Goal: Task Accomplishment & Management: Use online tool/utility

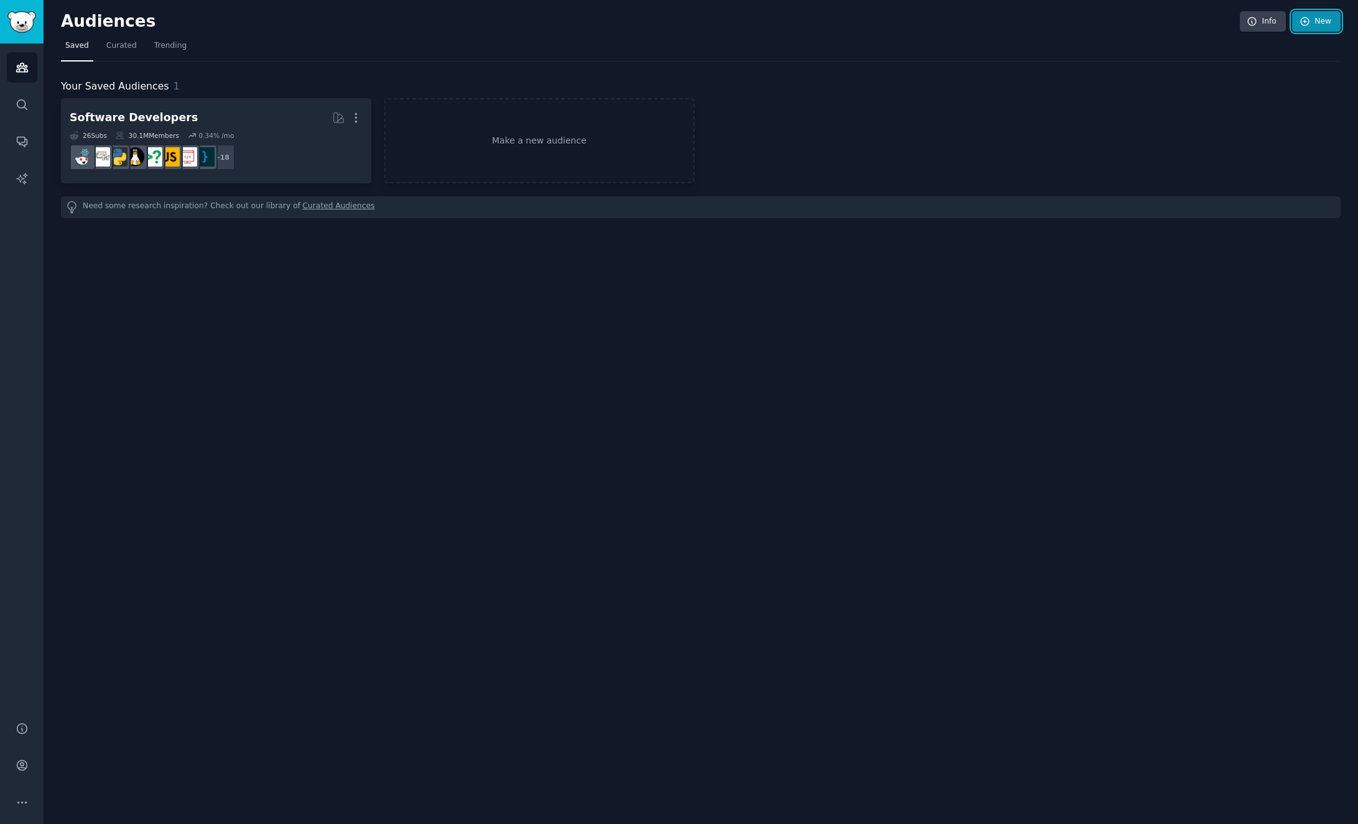
click at [1314, 29] on link "New" at bounding box center [1316, 21] width 48 height 21
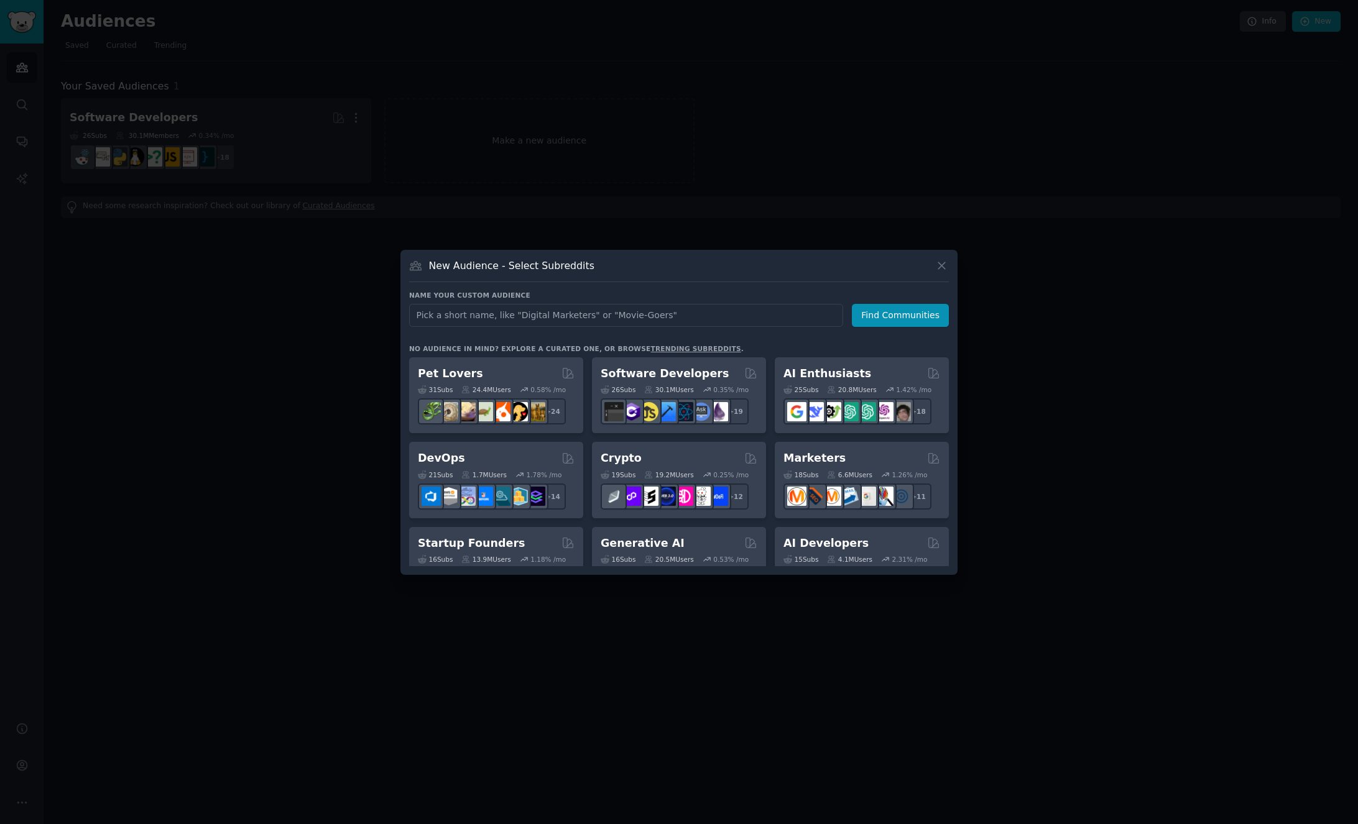
click at [714, 316] on input "text" at bounding box center [626, 315] width 434 height 23
type input "app ideas"
click at [878, 318] on button "Find Communities" at bounding box center [900, 315] width 97 height 23
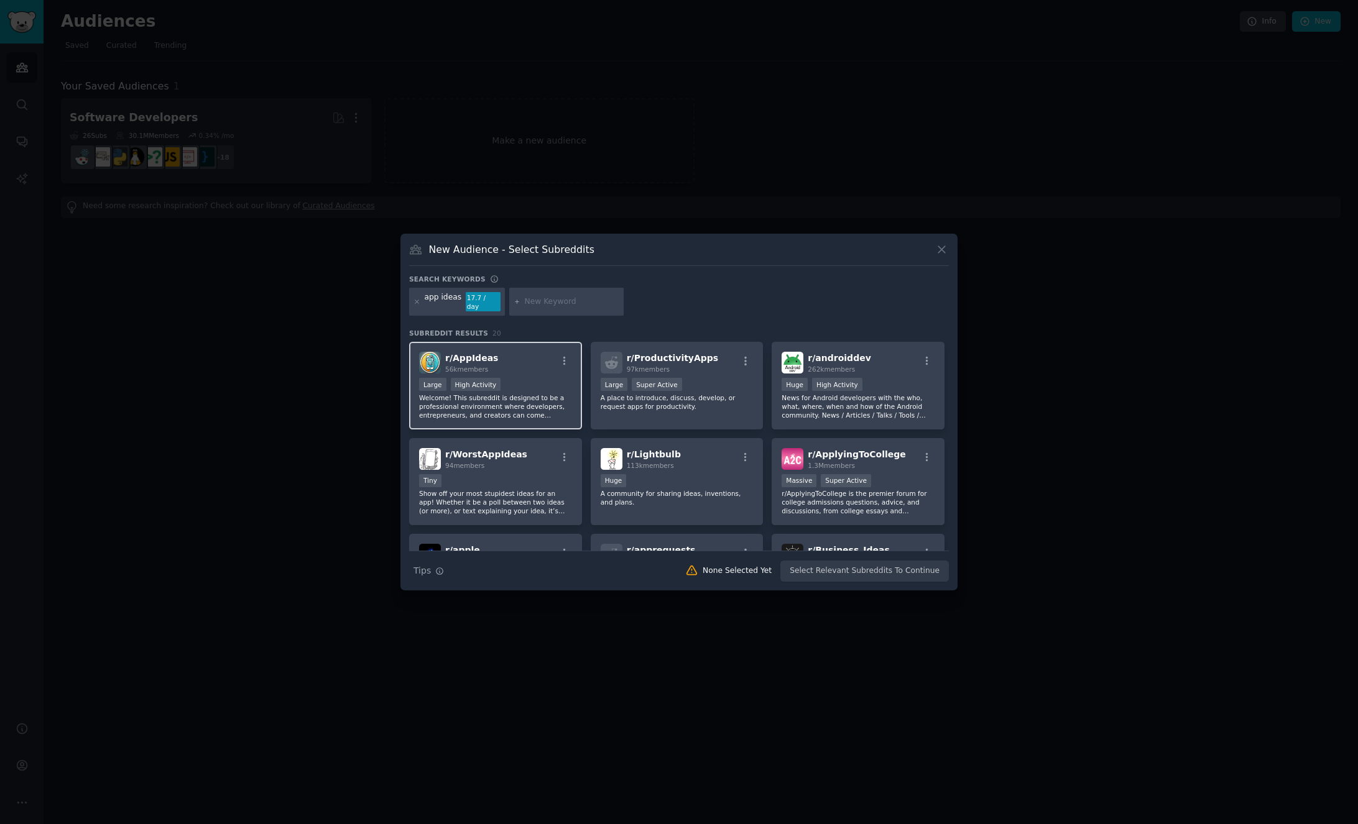
click at [483, 385] on div "High Activity" at bounding box center [476, 384] width 50 height 13
click at [895, 570] on button "Create Audience" at bounding box center [908, 571] width 82 height 21
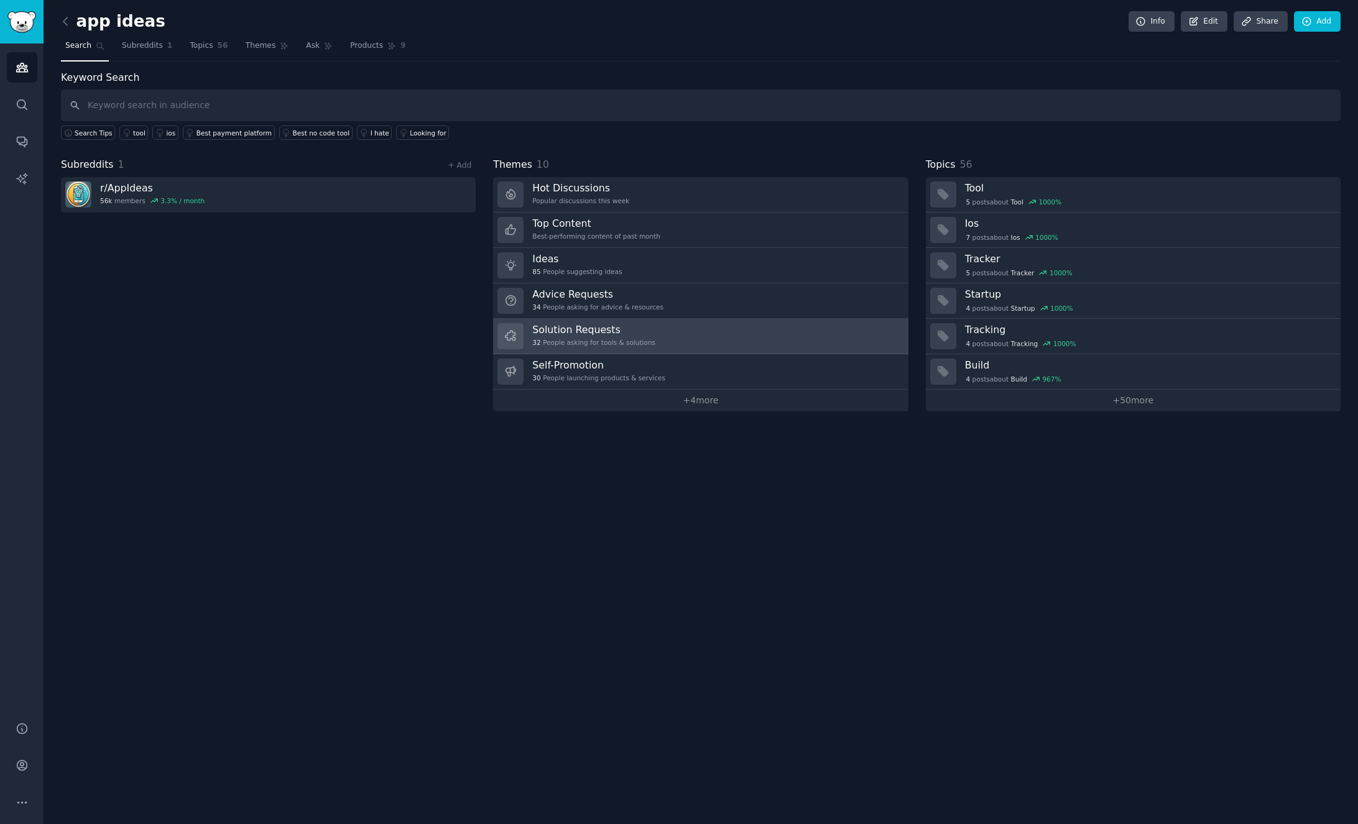
click at [730, 332] on link "Solution Requests 32 People asking for tools & solutions" at bounding box center [700, 336] width 415 height 35
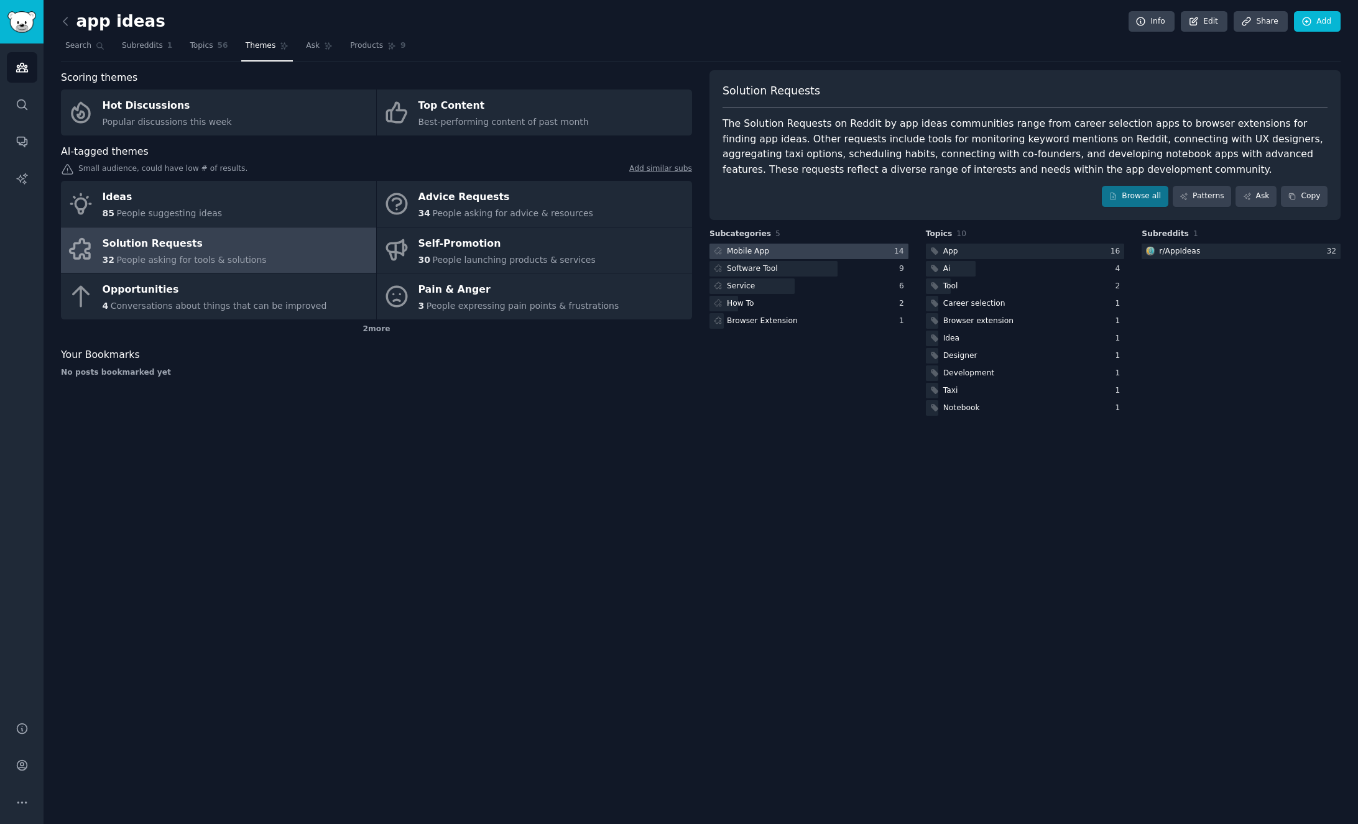
click at [769, 249] on div "Mobile App" at bounding box center [740, 252] width 62 height 16
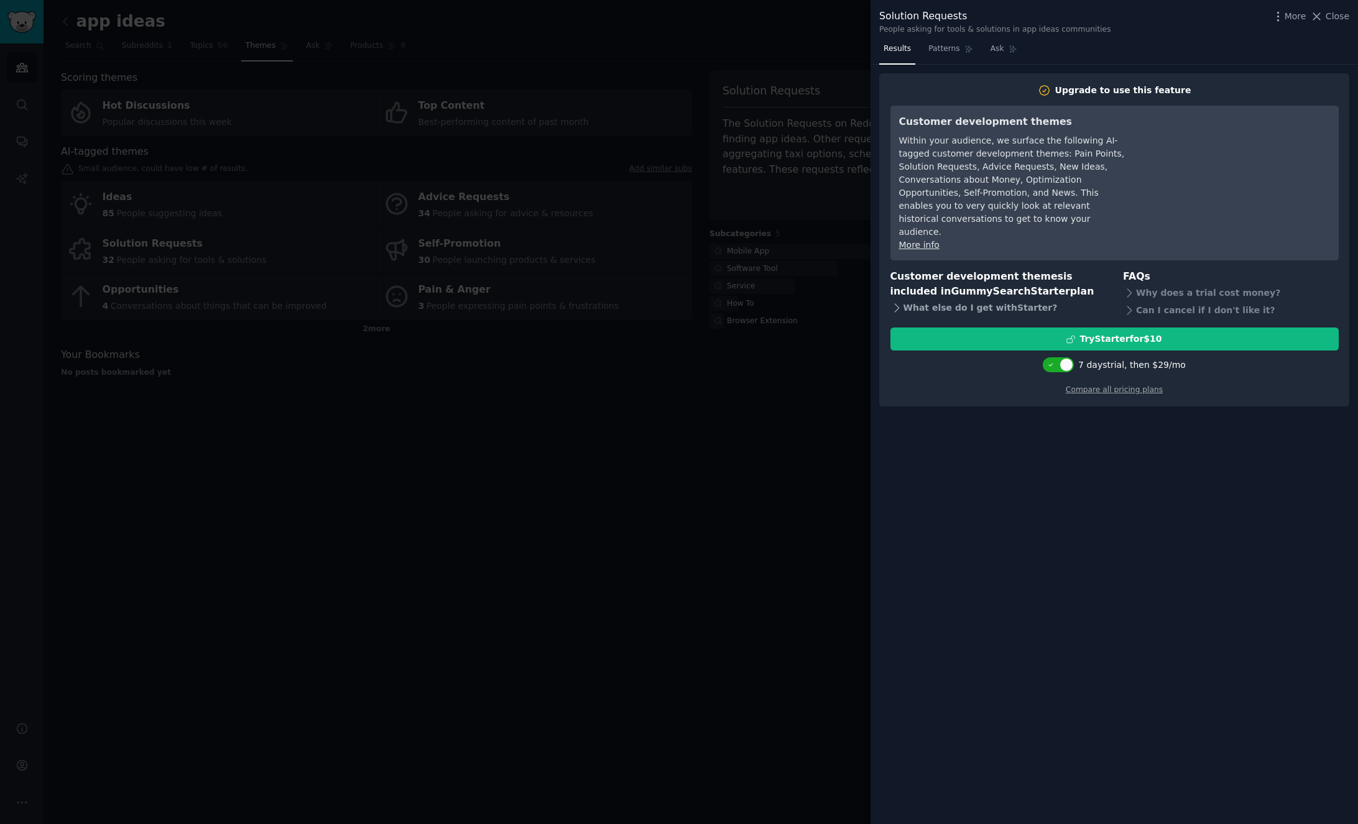
click at [894, 302] on icon at bounding box center [896, 308] width 13 height 13
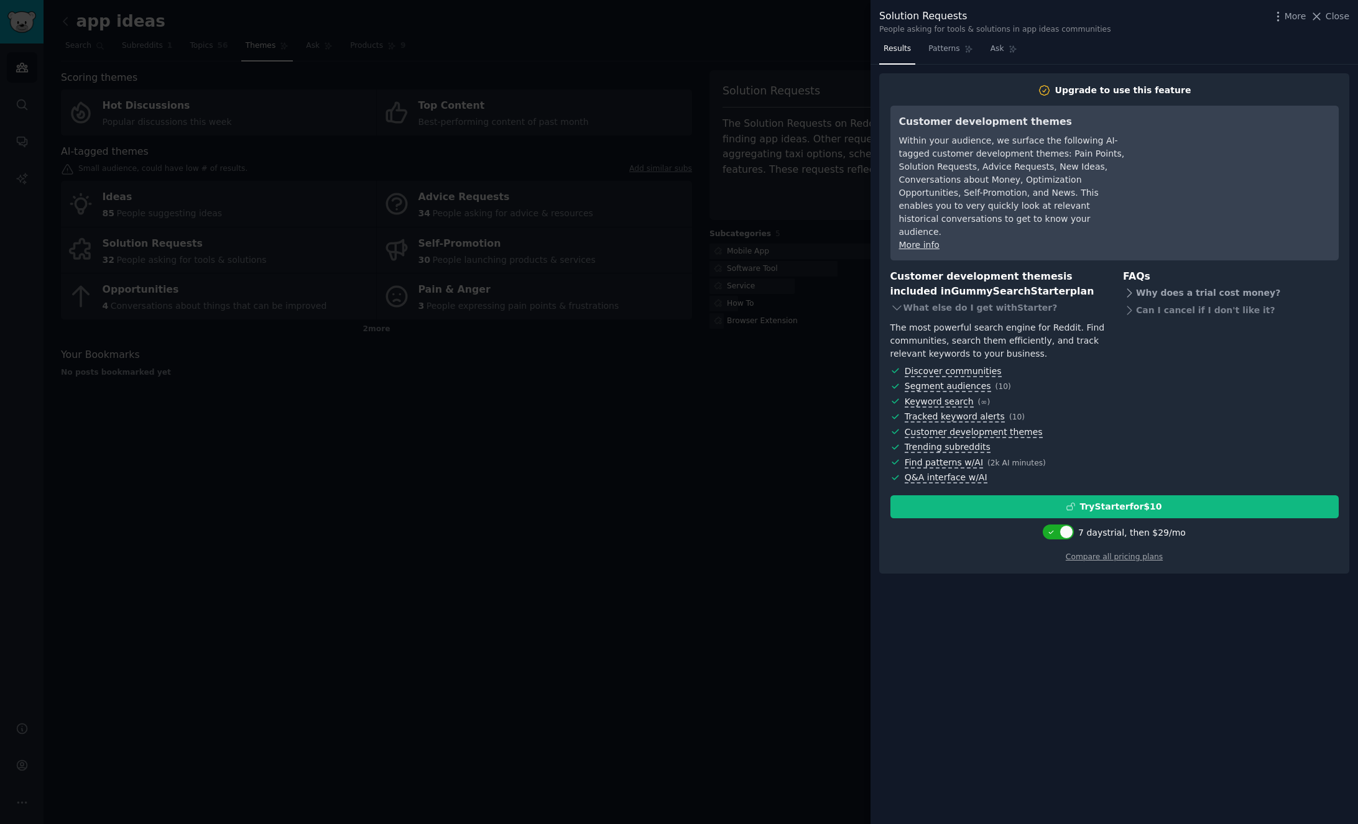
click at [1128, 288] on icon at bounding box center [1129, 292] width 4 height 8
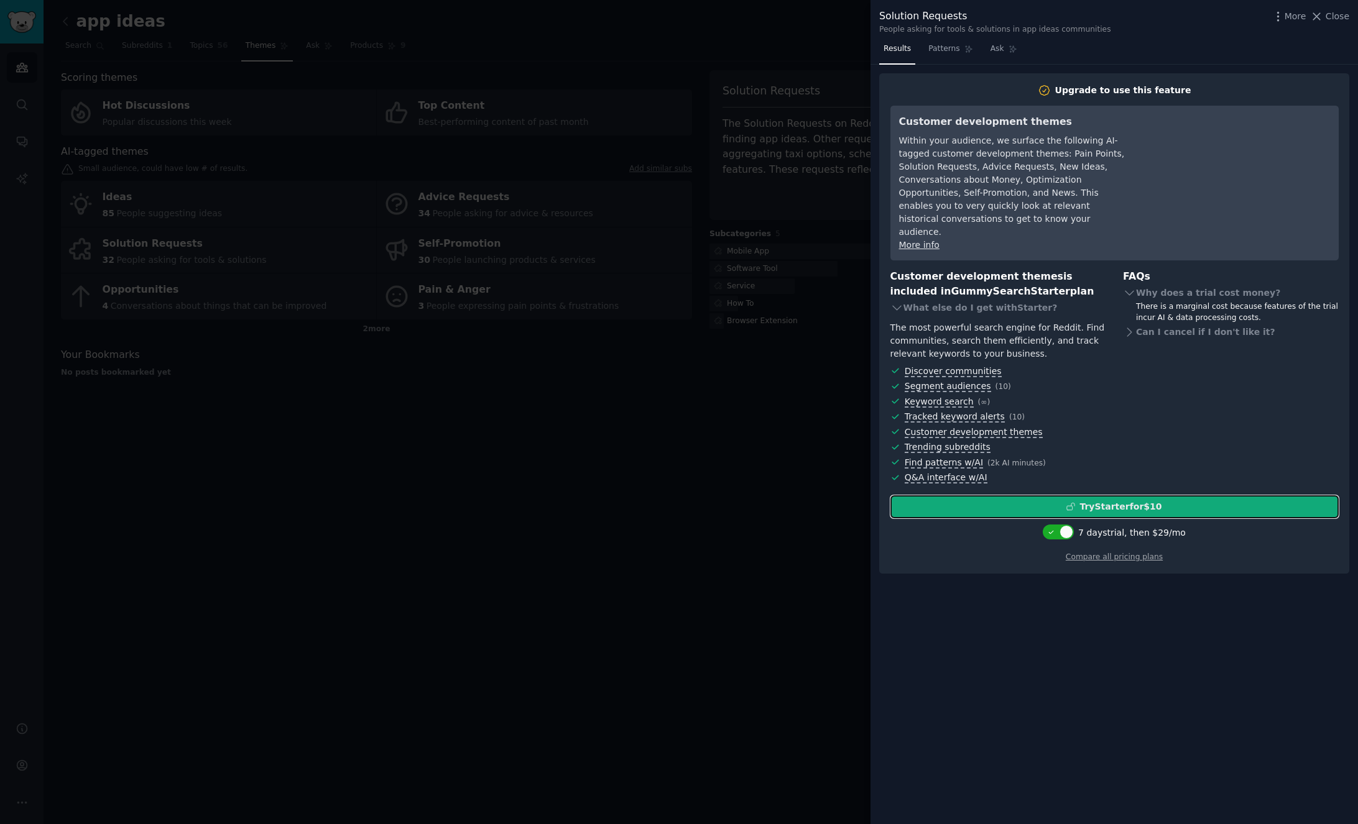
click at [1064, 500] on div "Try Starter for $10" at bounding box center [1114, 506] width 447 height 13
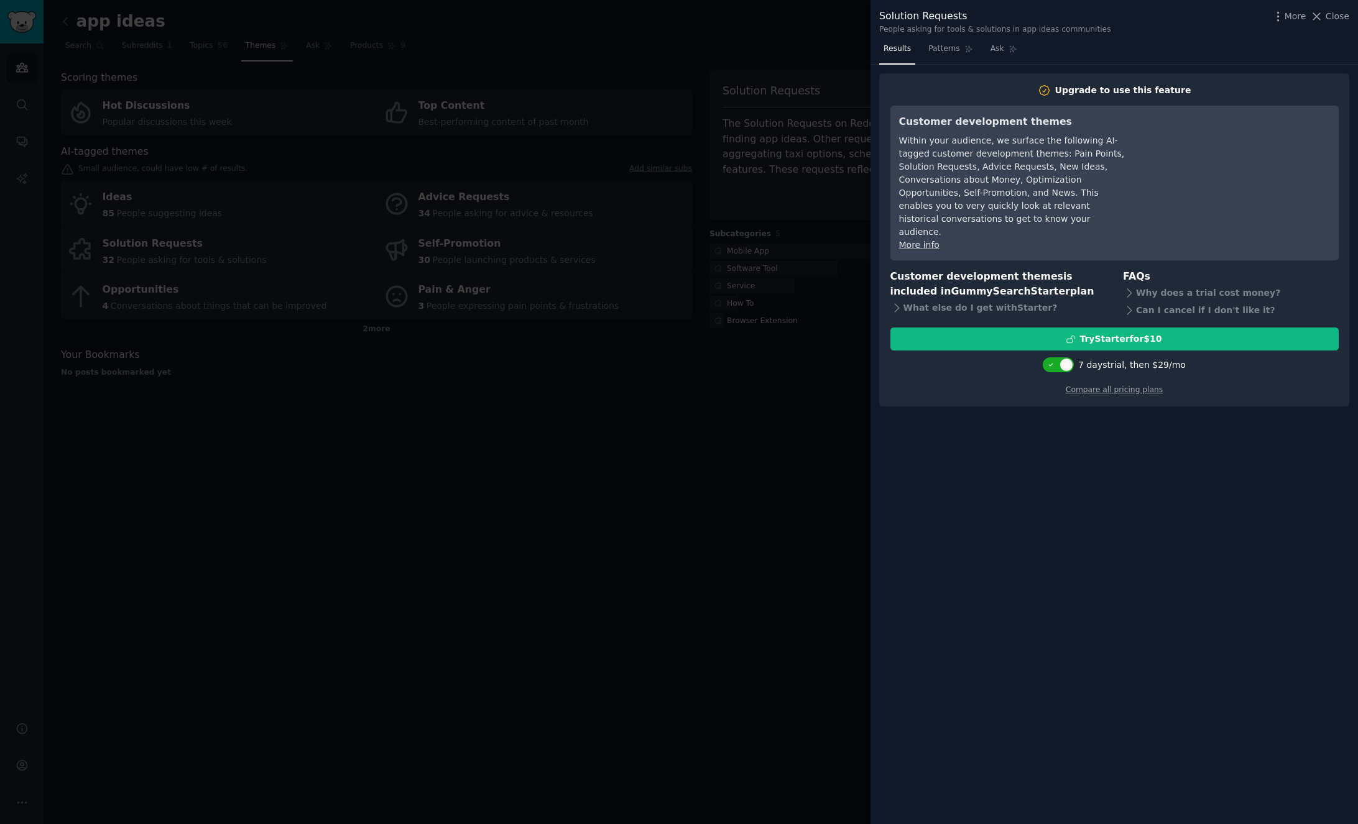
click at [522, 415] on div at bounding box center [679, 412] width 1358 height 824
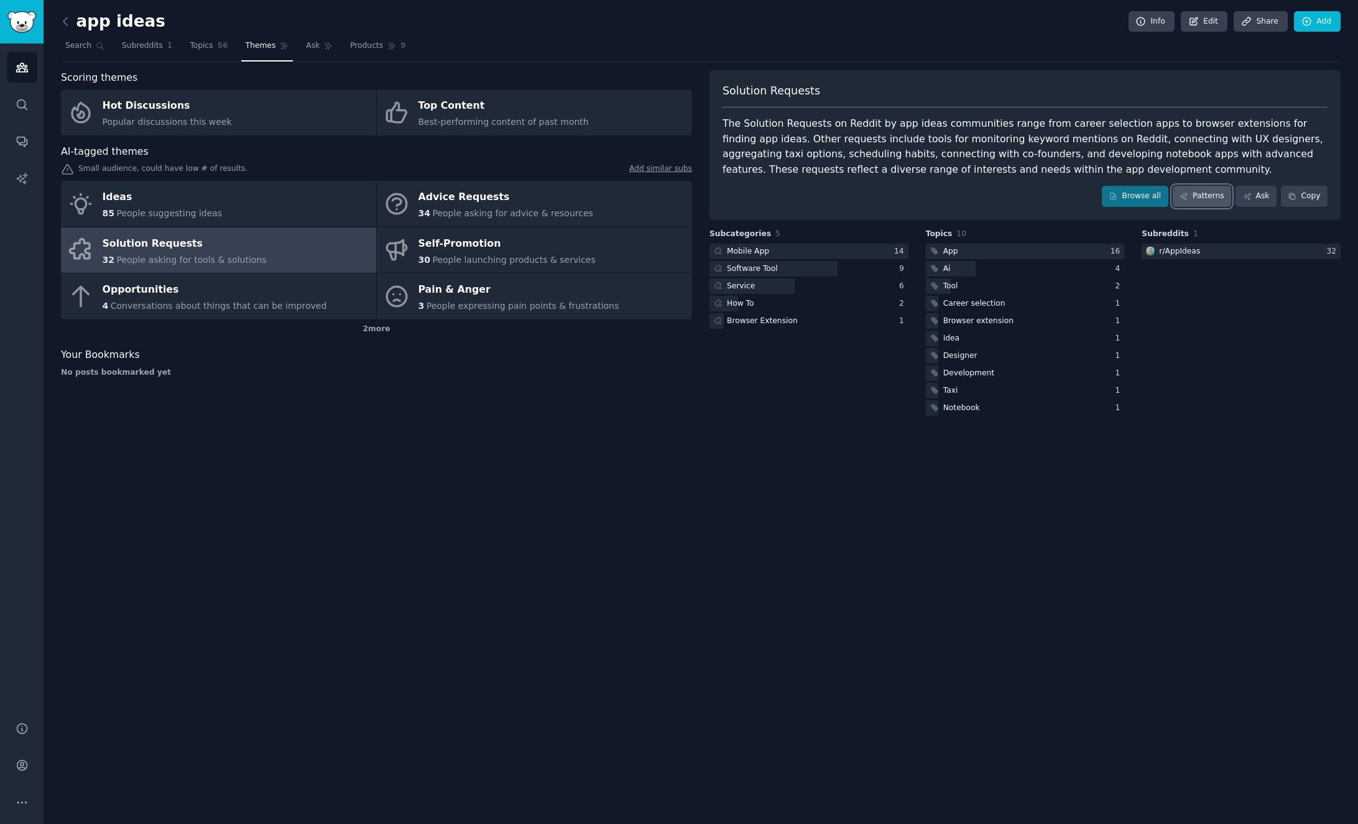
click at [1191, 200] on link "Patterns" at bounding box center [1201, 196] width 58 height 21
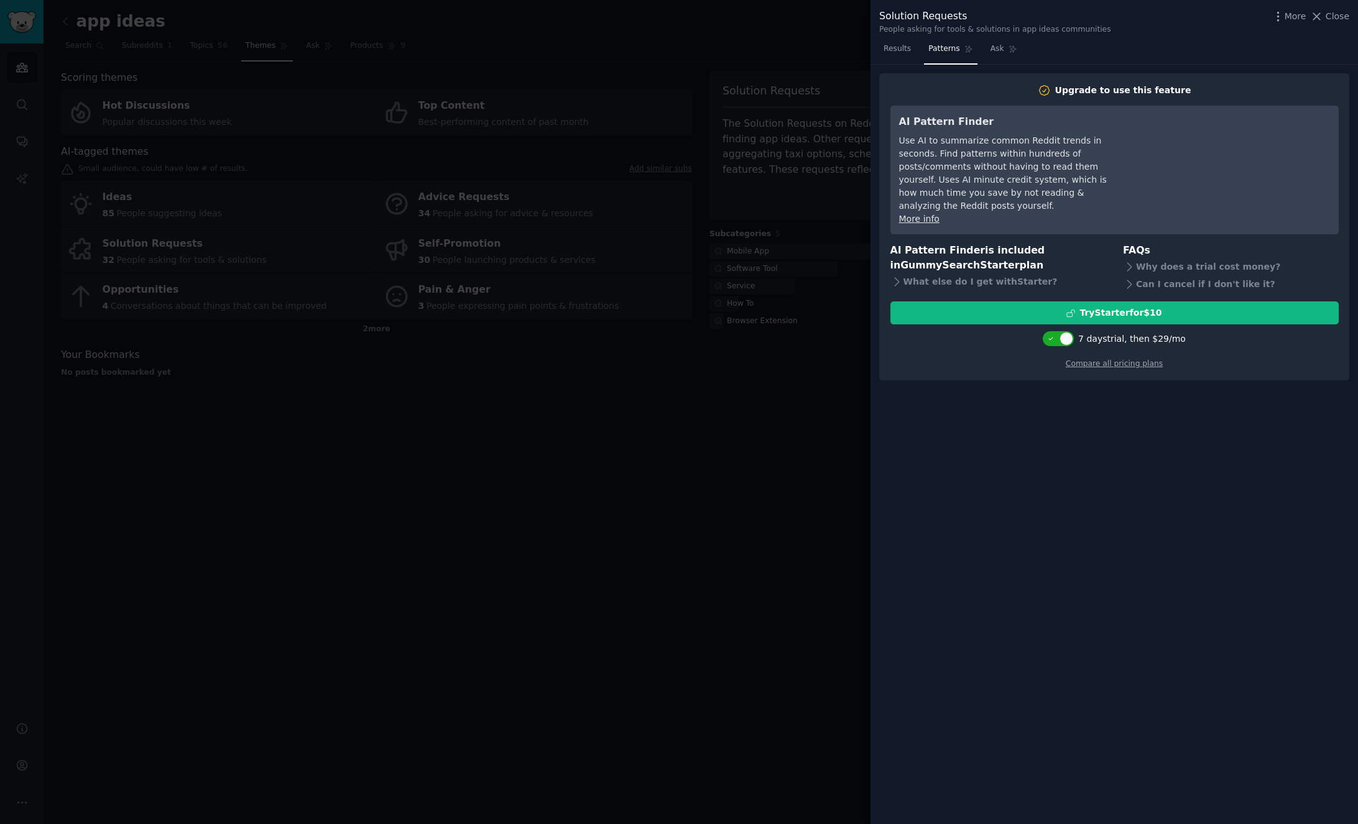
click at [747, 488] on div at bounding box center [679, 412] width 1358 height 824
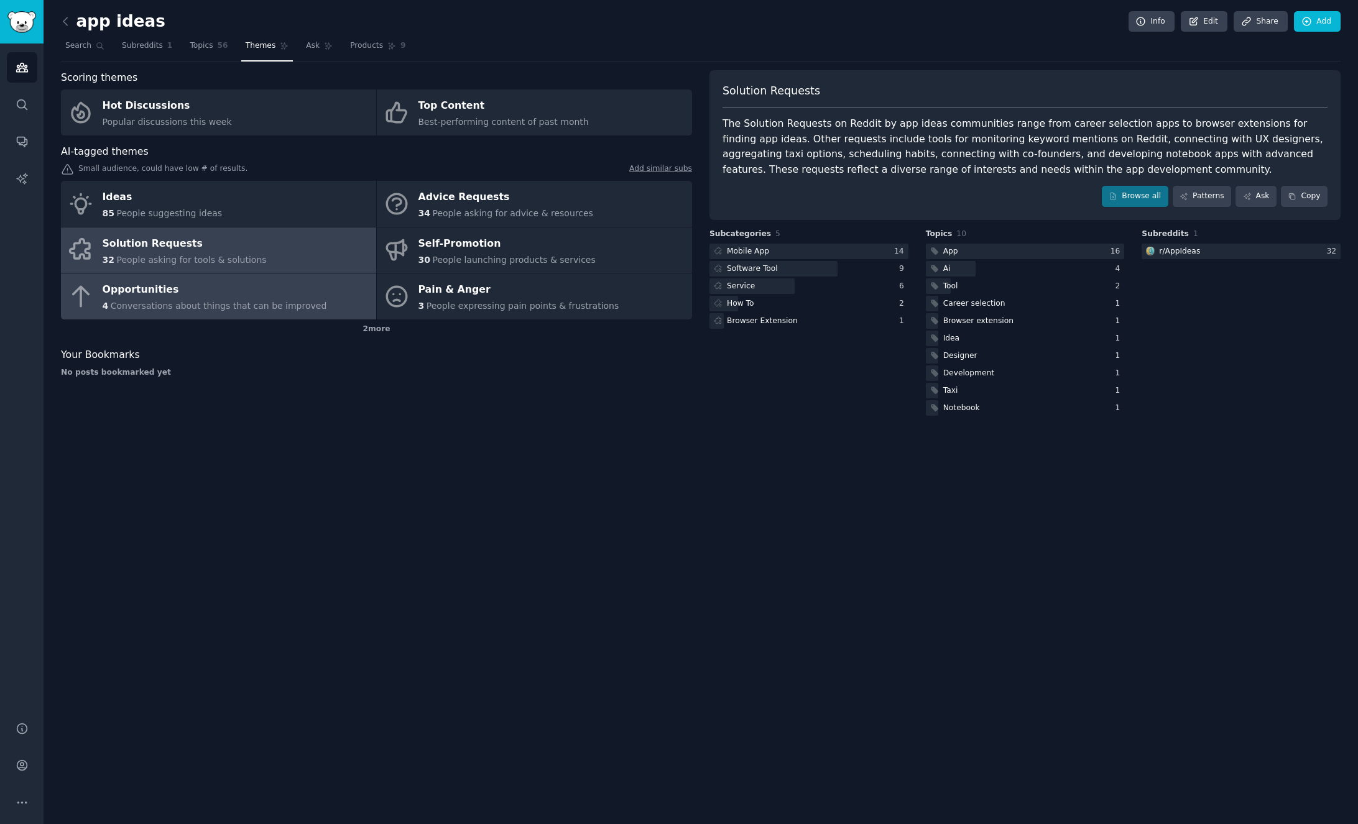
click at [288, 302] on span "Conversations about things that can be improved" at bounding box center [219, 306] width 216 height 10
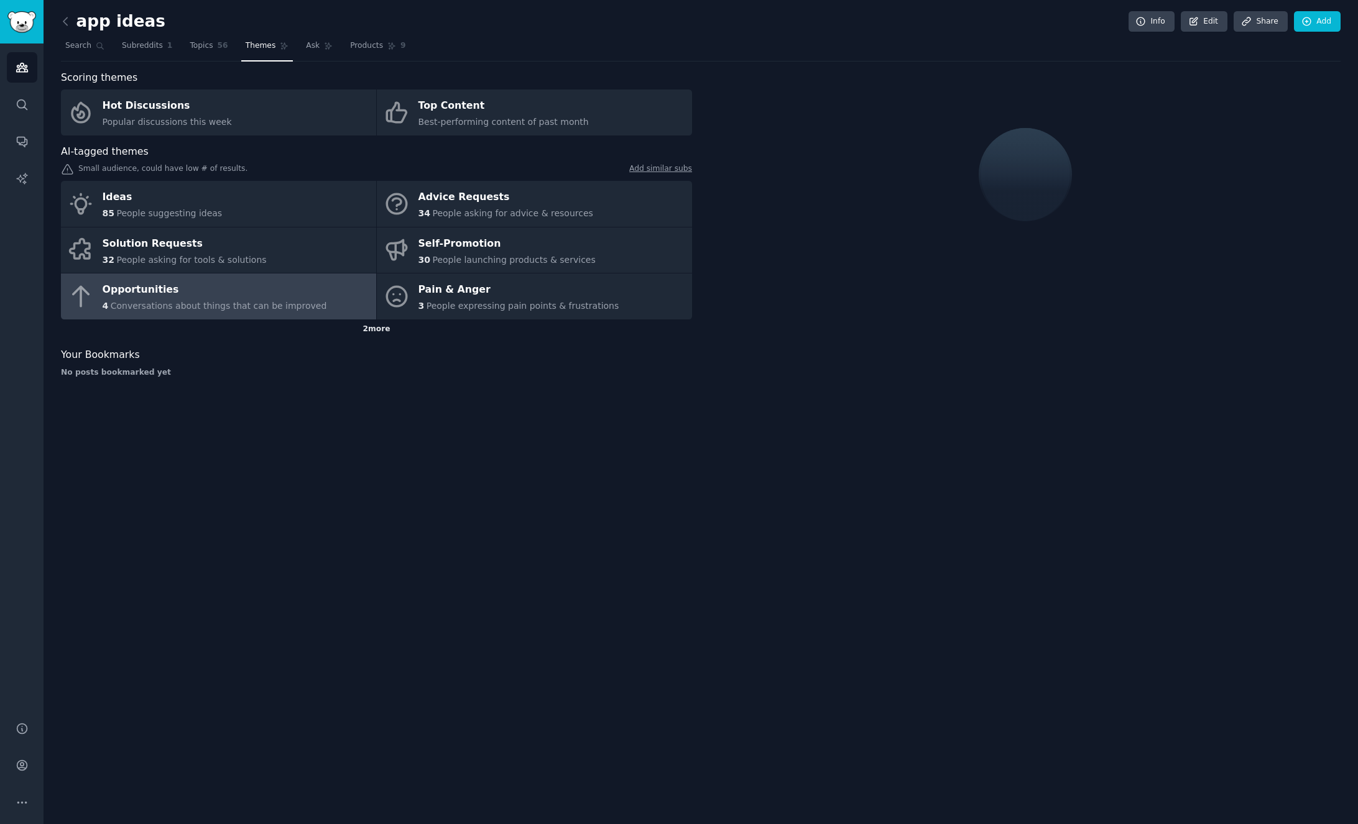
click at [365, 332] on div "2 more" at bounding box center [376, 330] width 631 height 20
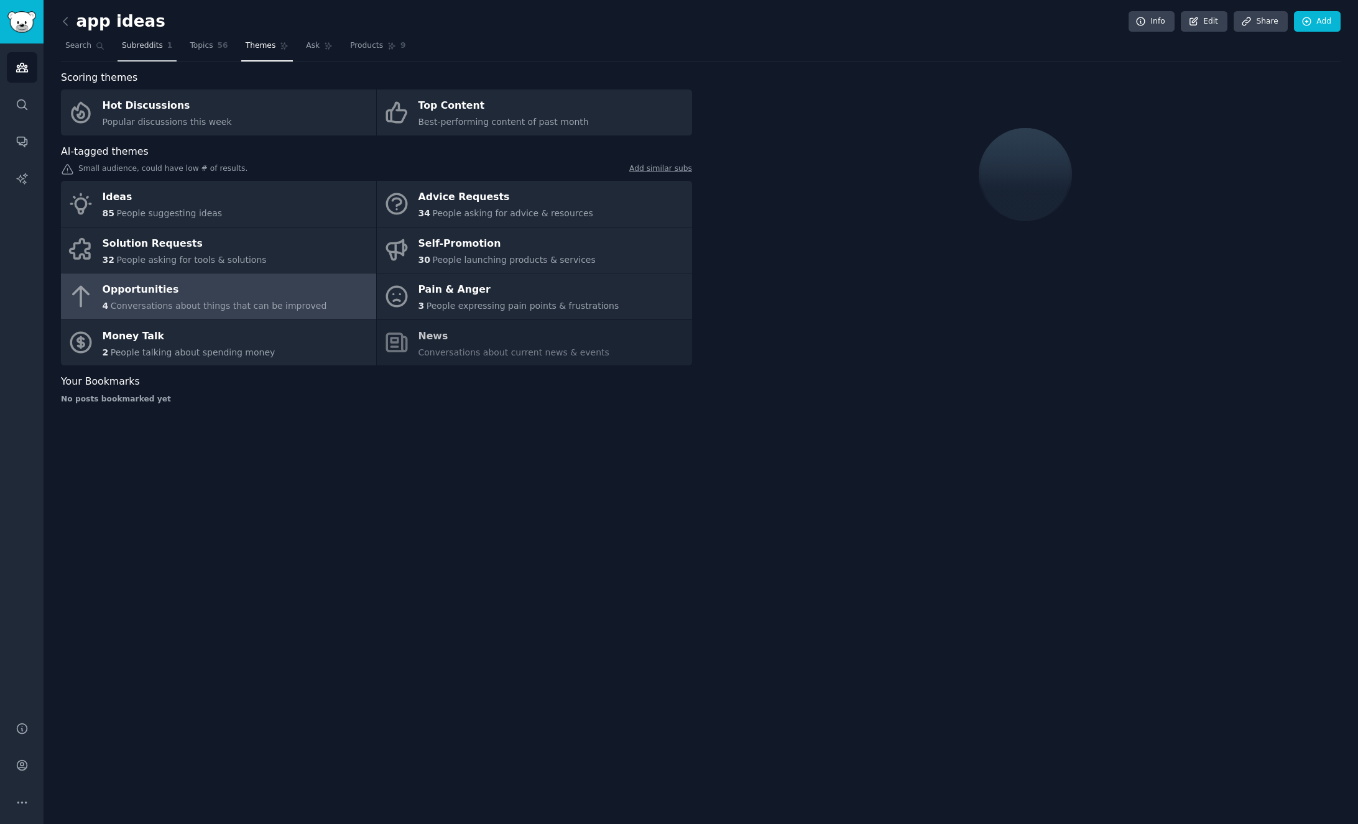
click at [136, 47] on span "Subreddits" at bounding box center [142, 45] width 41 height 11
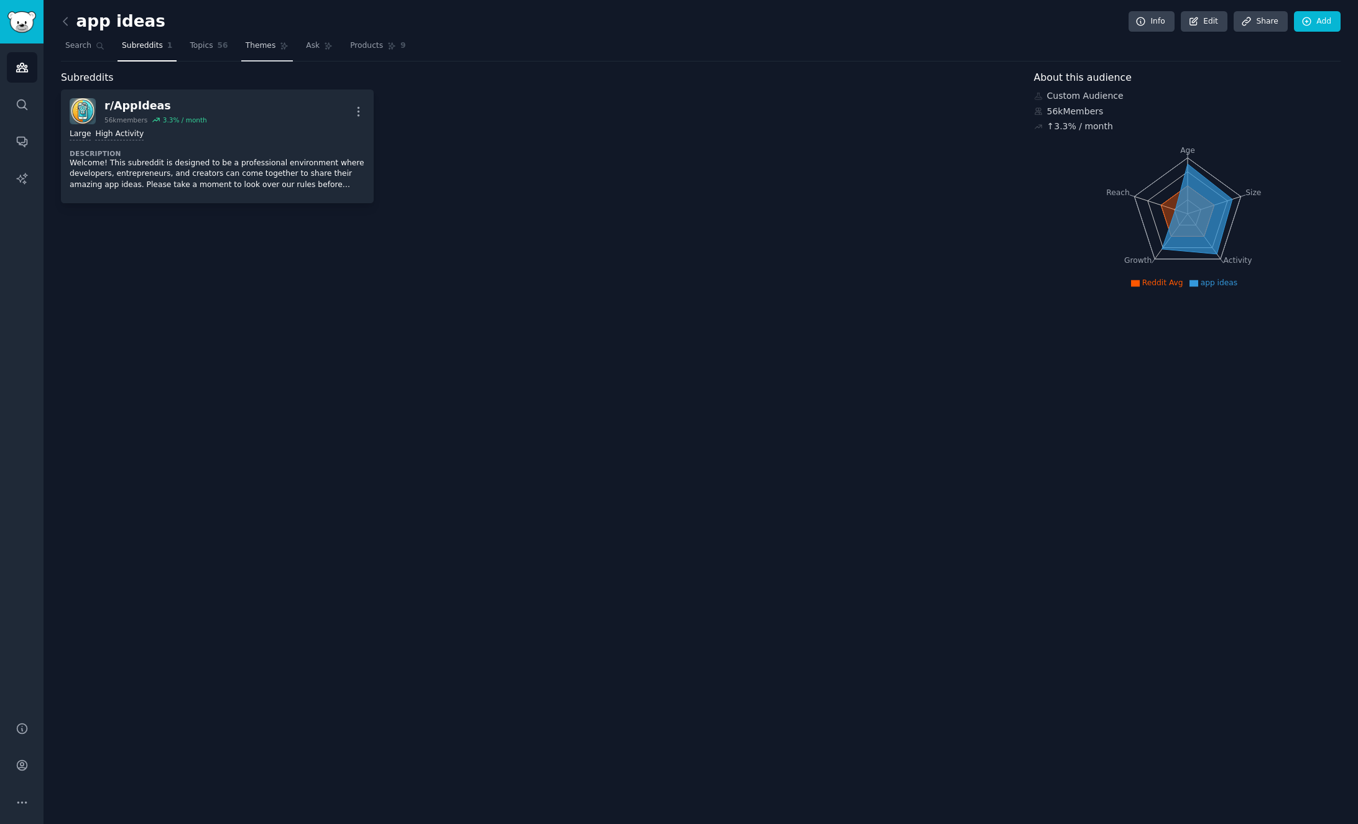
click at [262, 40] on span "Themes" at bounding box center [261, 45] width 30 height 11
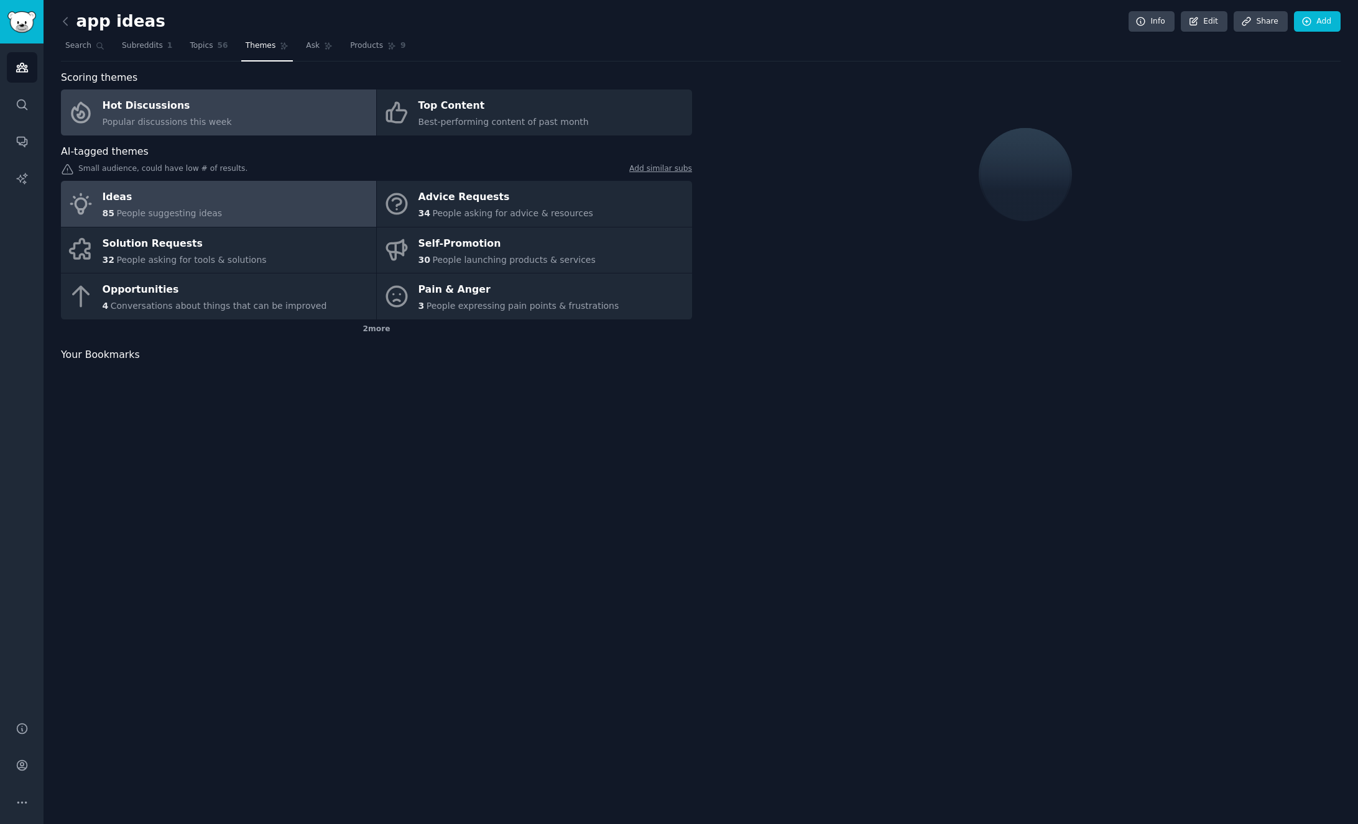
click at [289, 193] on link "Ideas 85 People suggesting ideas" at bounding box center [218, 204] width 315 height 46
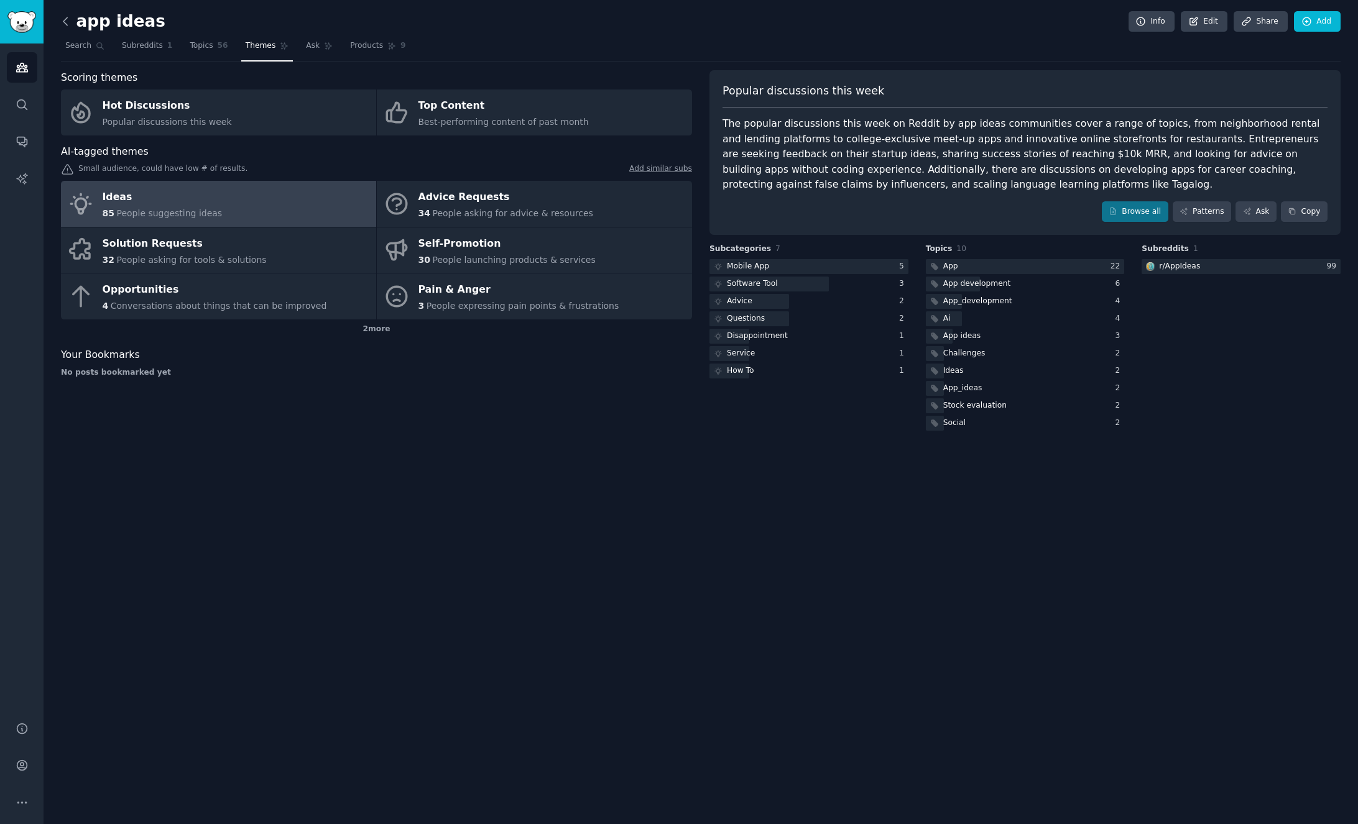
click at [70, 21] on icon at bounding box center [65, 21] width 13 height 13
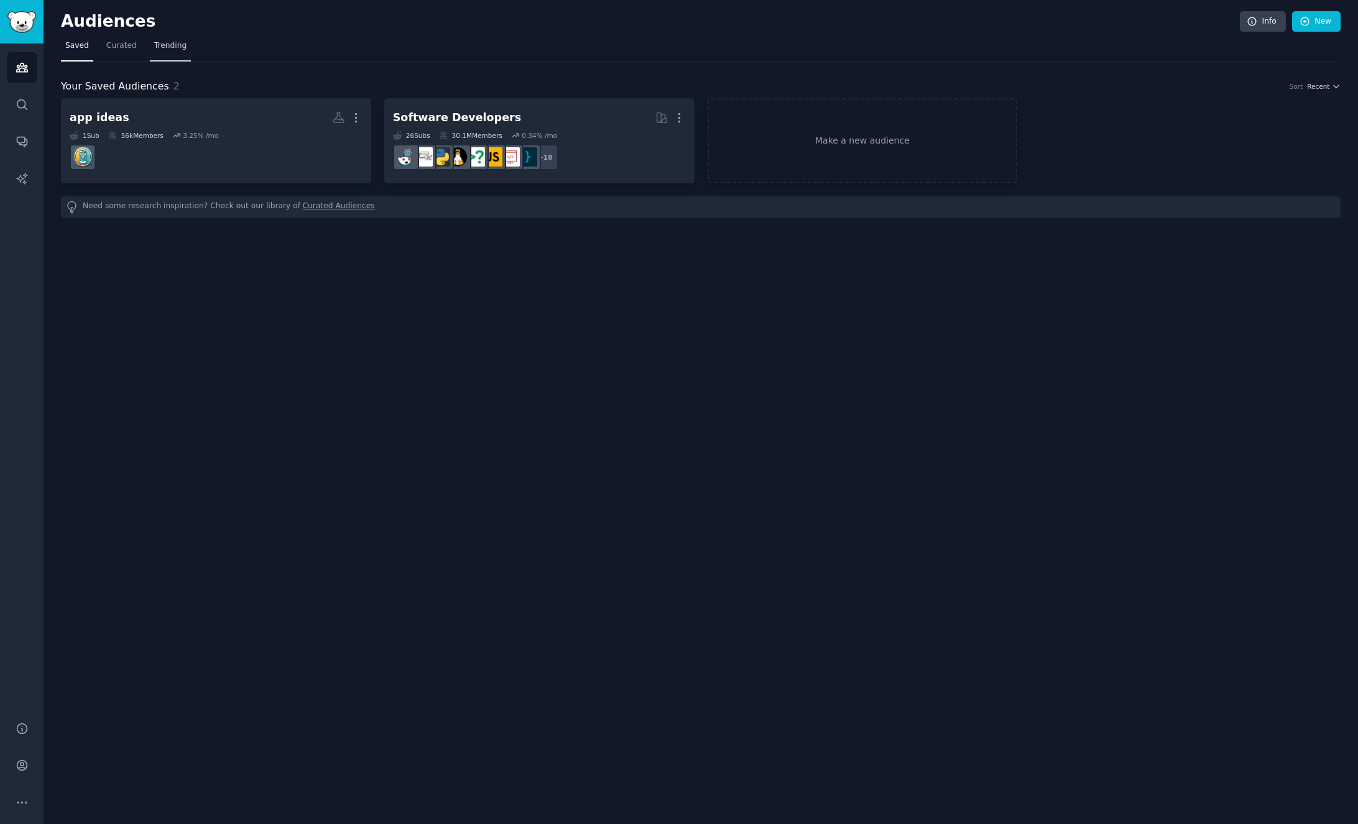
click at [182, 50] on span "Trending" at bounding box center [170, 45] width 32 height 11
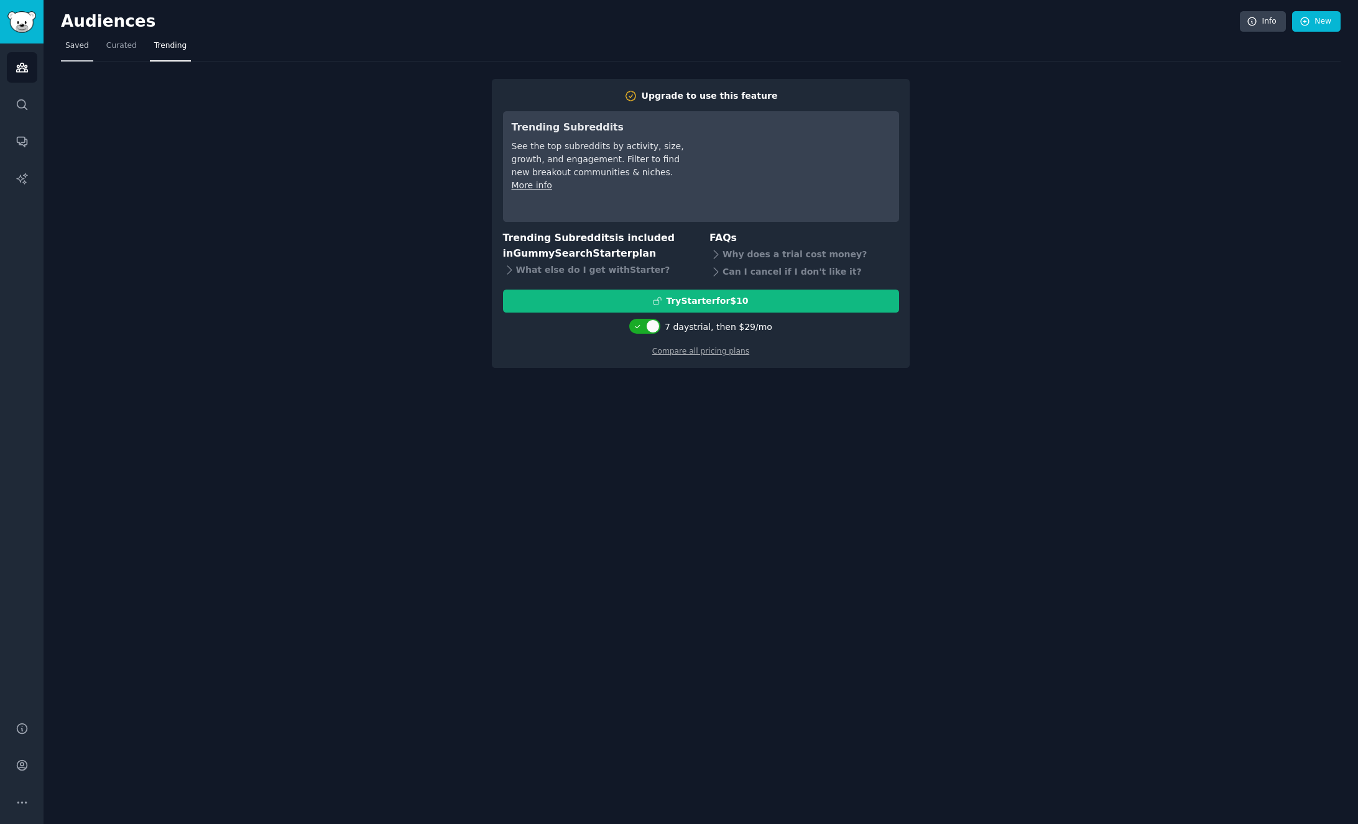
click at [83, 47] on span "Saved" at bounding box center [77, 45] width 24 height 11
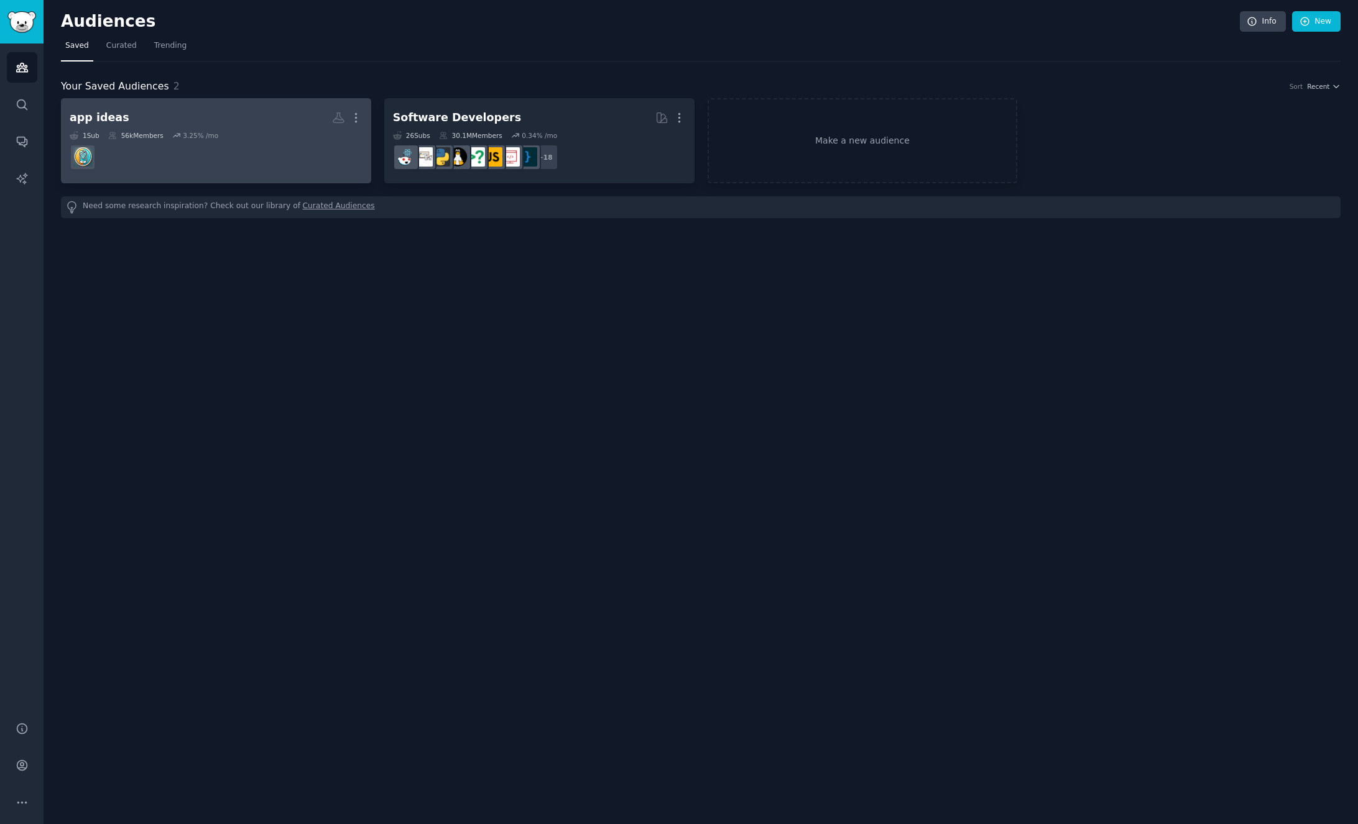
click at [134, 114] on h2 "app ideas More" at bounding box center [216, 118] width 293 height 22
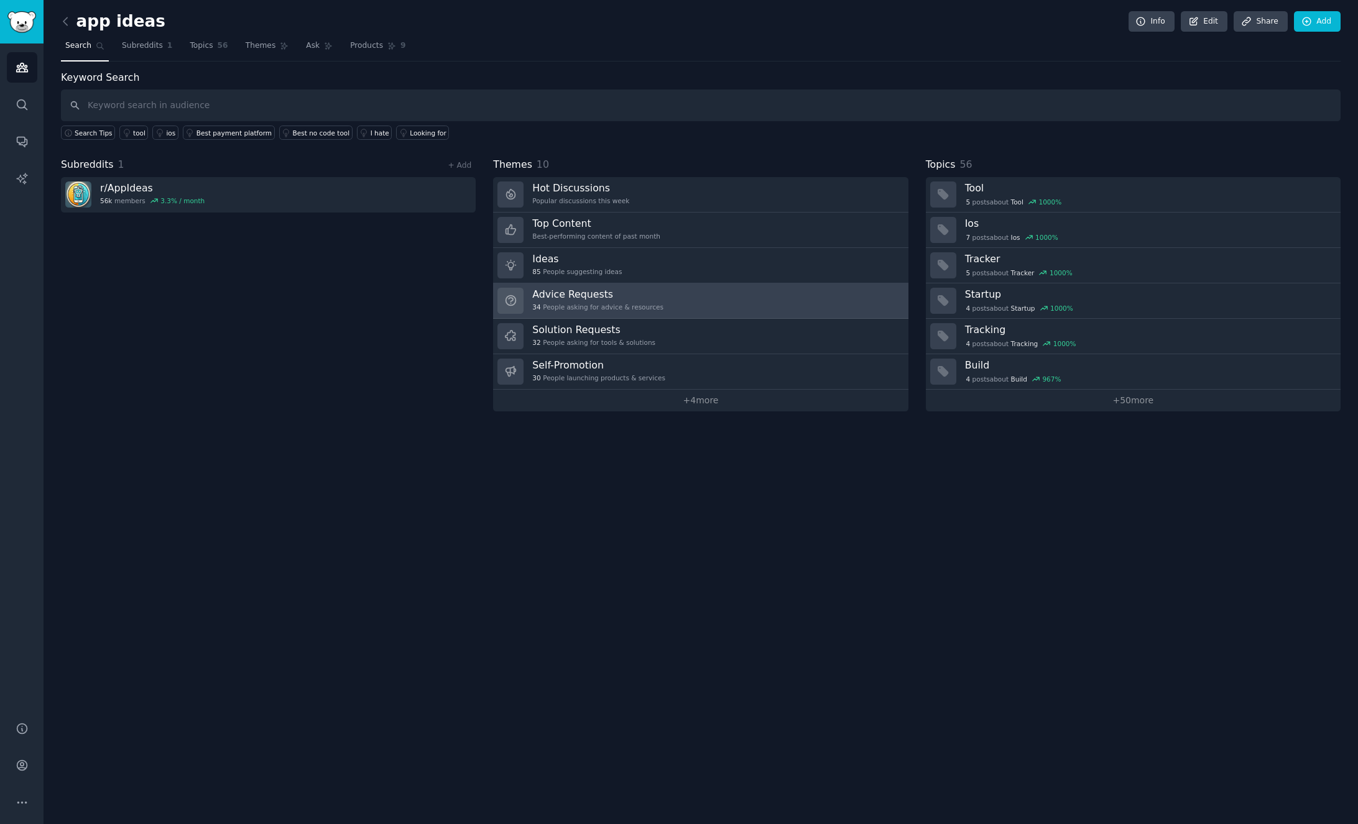
click at [615, 305] on div "34 People asking for advice & resources" at bounding box center [597, 307] width 131 height 9
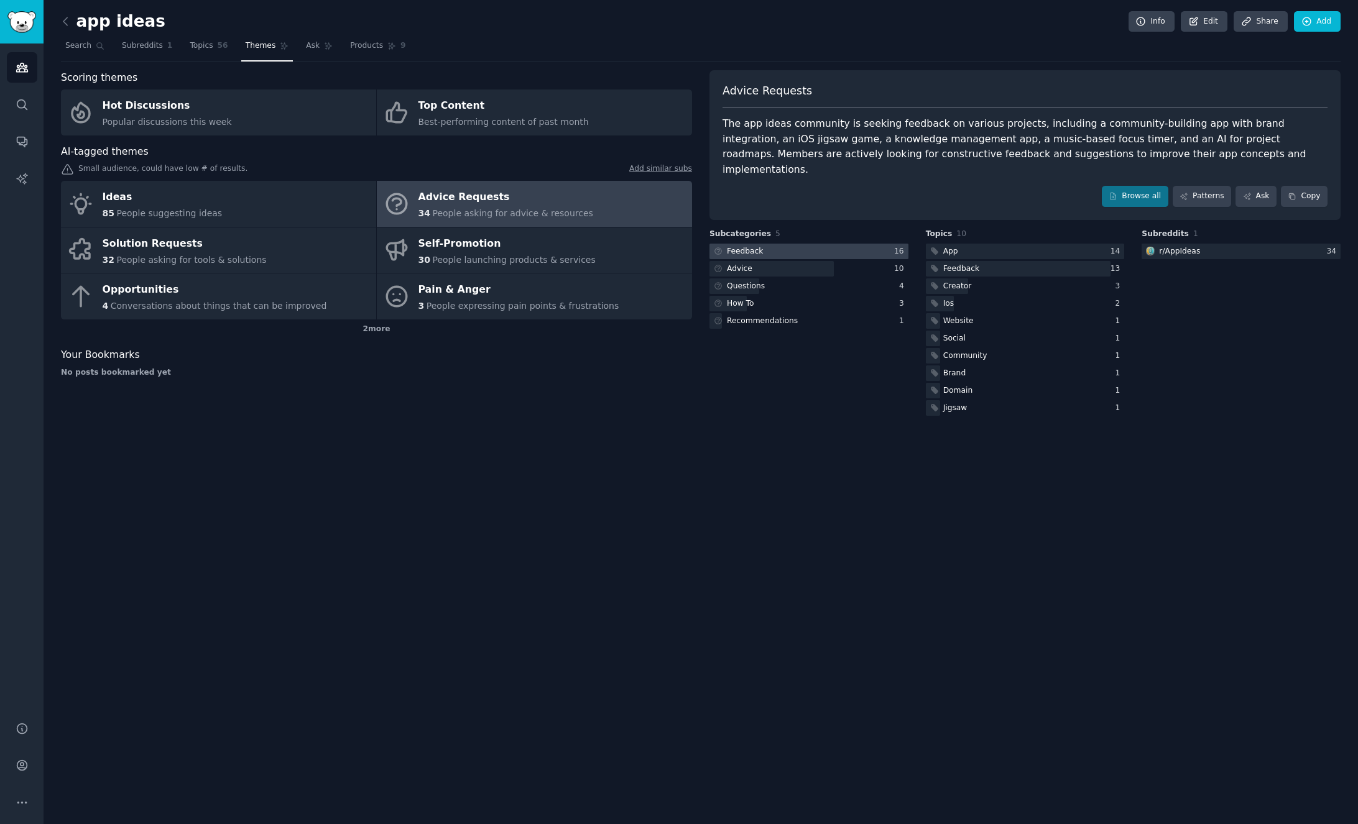
click at [815, 244] on div at bounding box center [808, 252] width 199 height 16
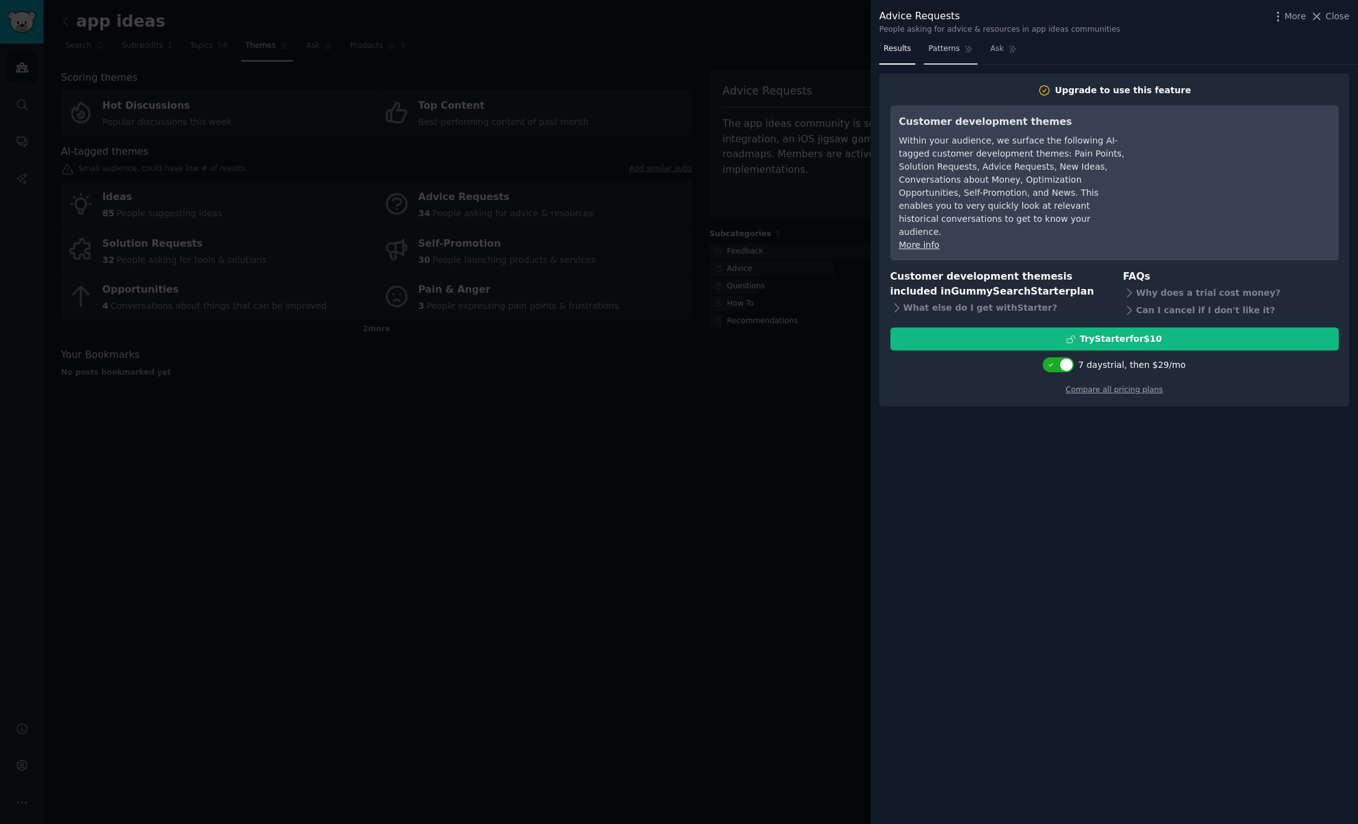
click at [941, 48] on span "Patterns" at bounding box center [943, 49] width 31 height 11
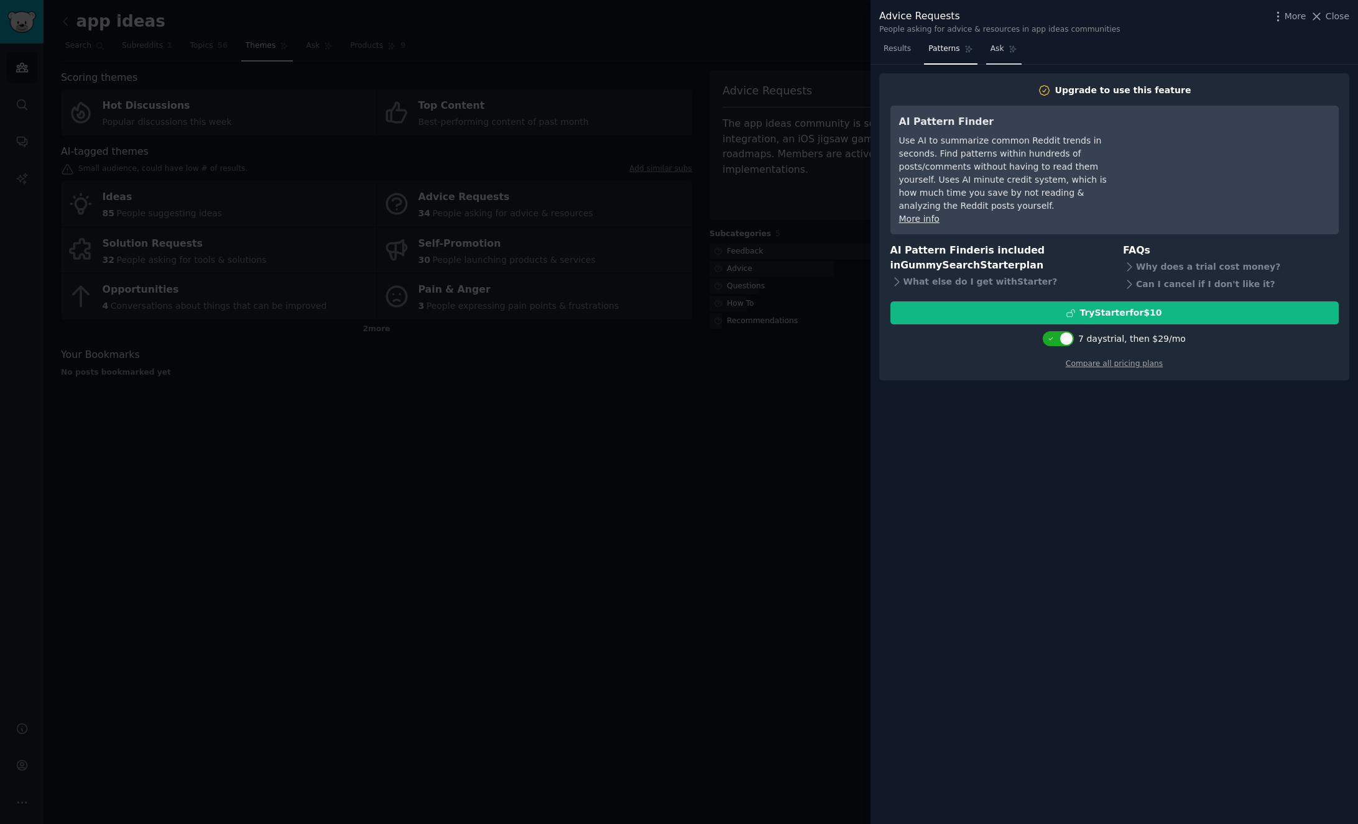
click at [998, 47] on span "Ask" at bounding box center [997, 49] width 14 height 11
